Goal: Book appointment/travel/reservation

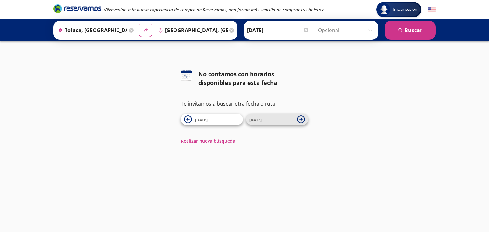
click at [270, 122] on span "[DATE]" at bounding box center [271, 120] width 45 height 8
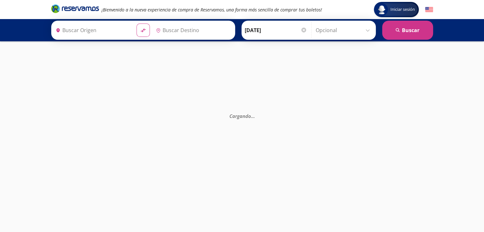
type input "[GEOGRAPHIC_DATA], [GEOGRAPHIC_DATA]"
type input "Toluca, [GEOGRAPHIC_DATA]"
type input "[GEOGRAPHIC_DATA], [GEOGRAPHIC_DATA]"
type input "Toluca, [GEOGRAPHIC_DATA]"
